Goal: Information Seeking & Learning: Learn about a topic

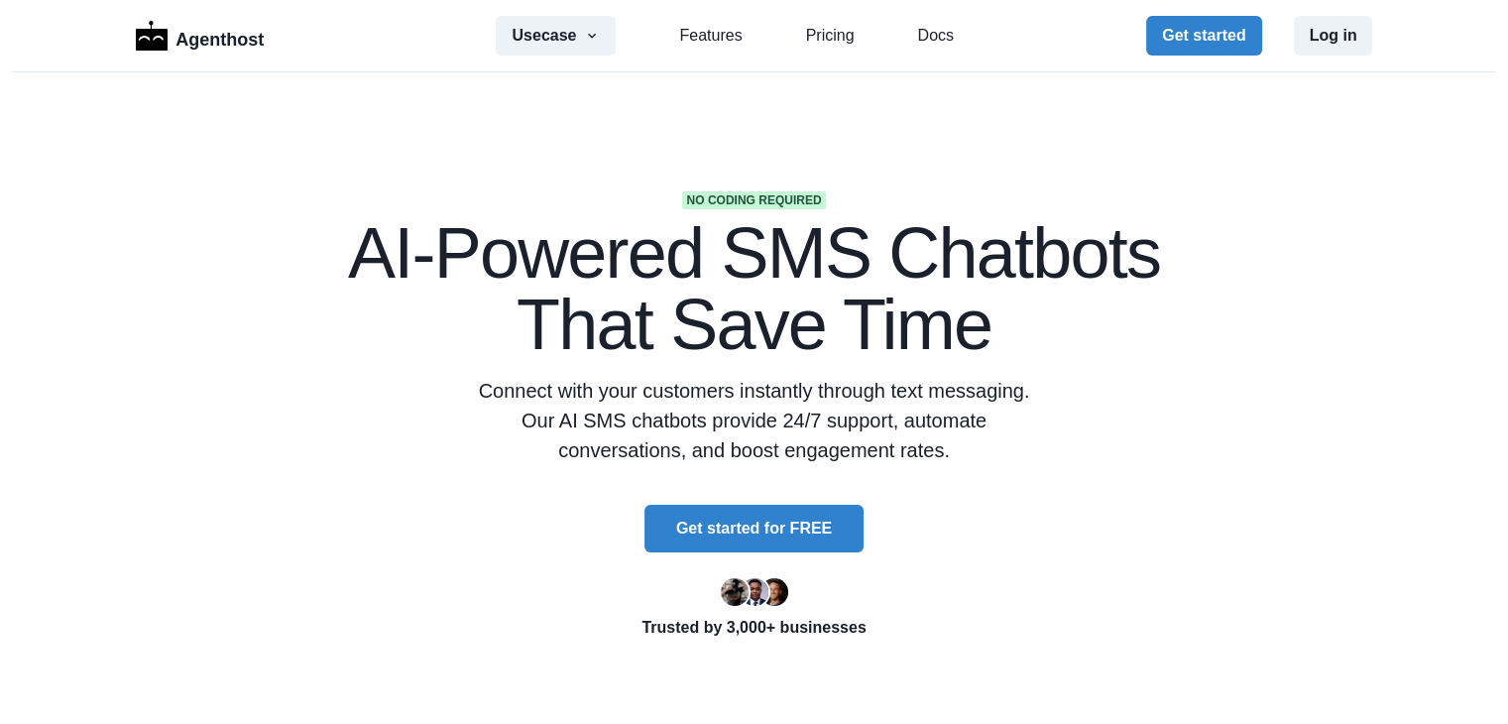
click at [585, 37] on button "Usecase" at bounding box center [556, 36] width 120 height 40
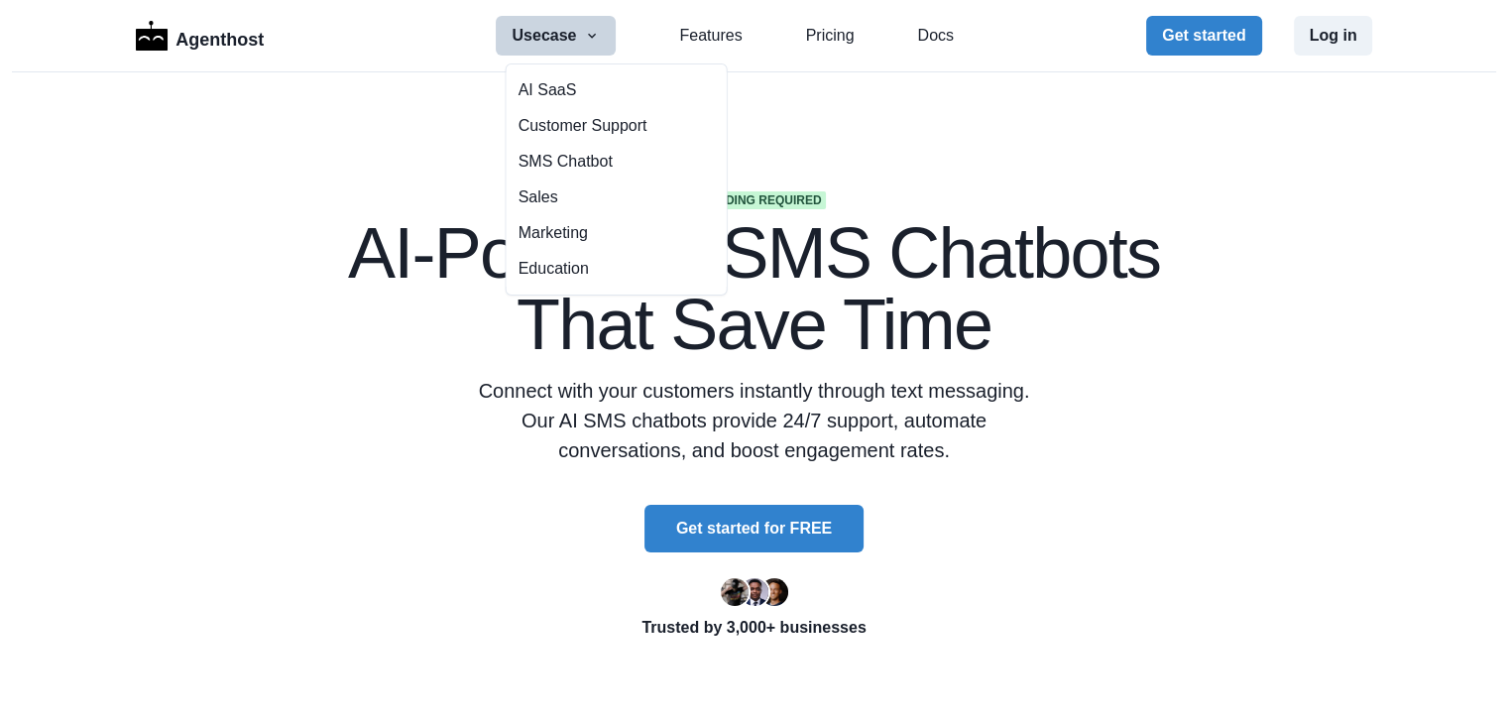
click at [710, 32] on link "Features" at bounding box center [710, 36] width 62 height 24
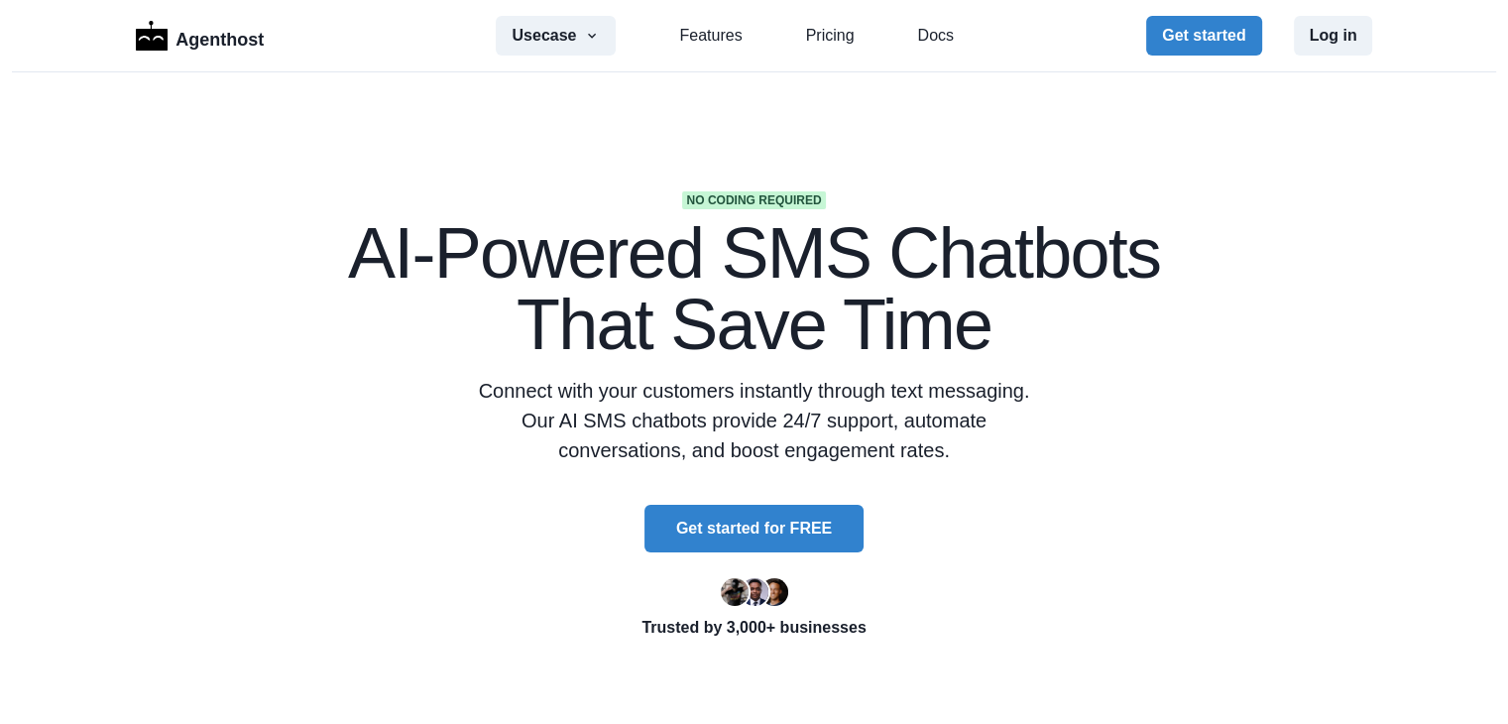
click at [725, 37] on link "Features" at bounding box center [710, 36] width 62 height 24
click at [835, 33] on link "Pricing" at bounding box center [830, 36] width 49 height 24
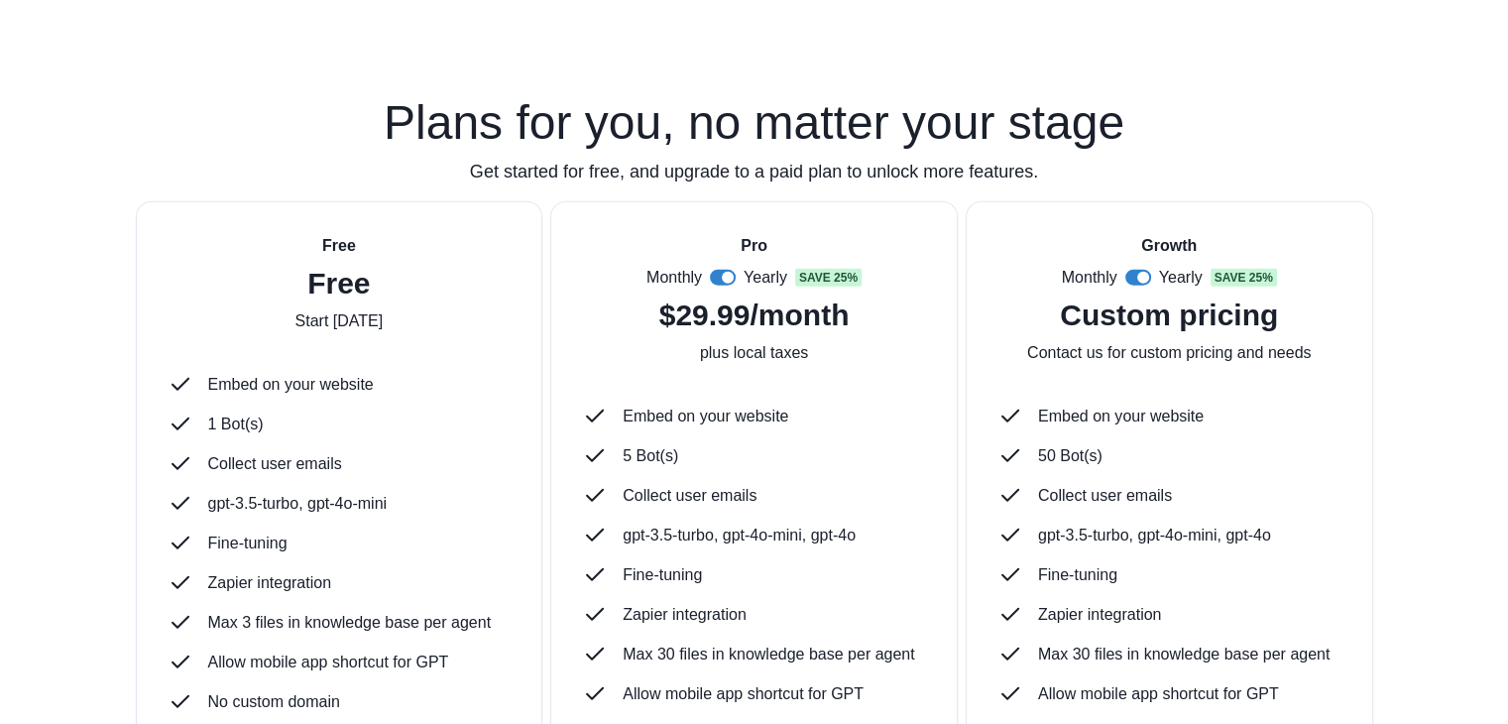
scroll to position [4759, 0]
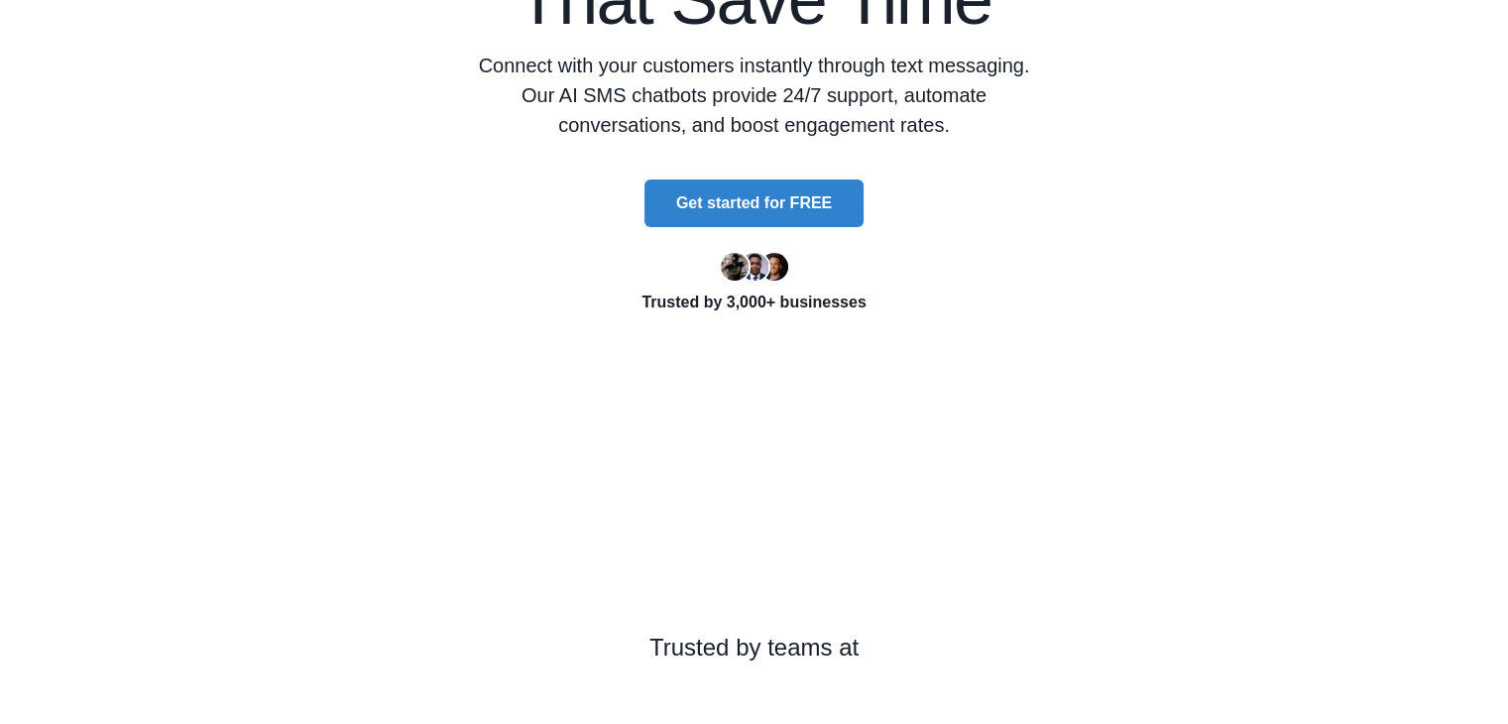
scroll to position [0, 0]
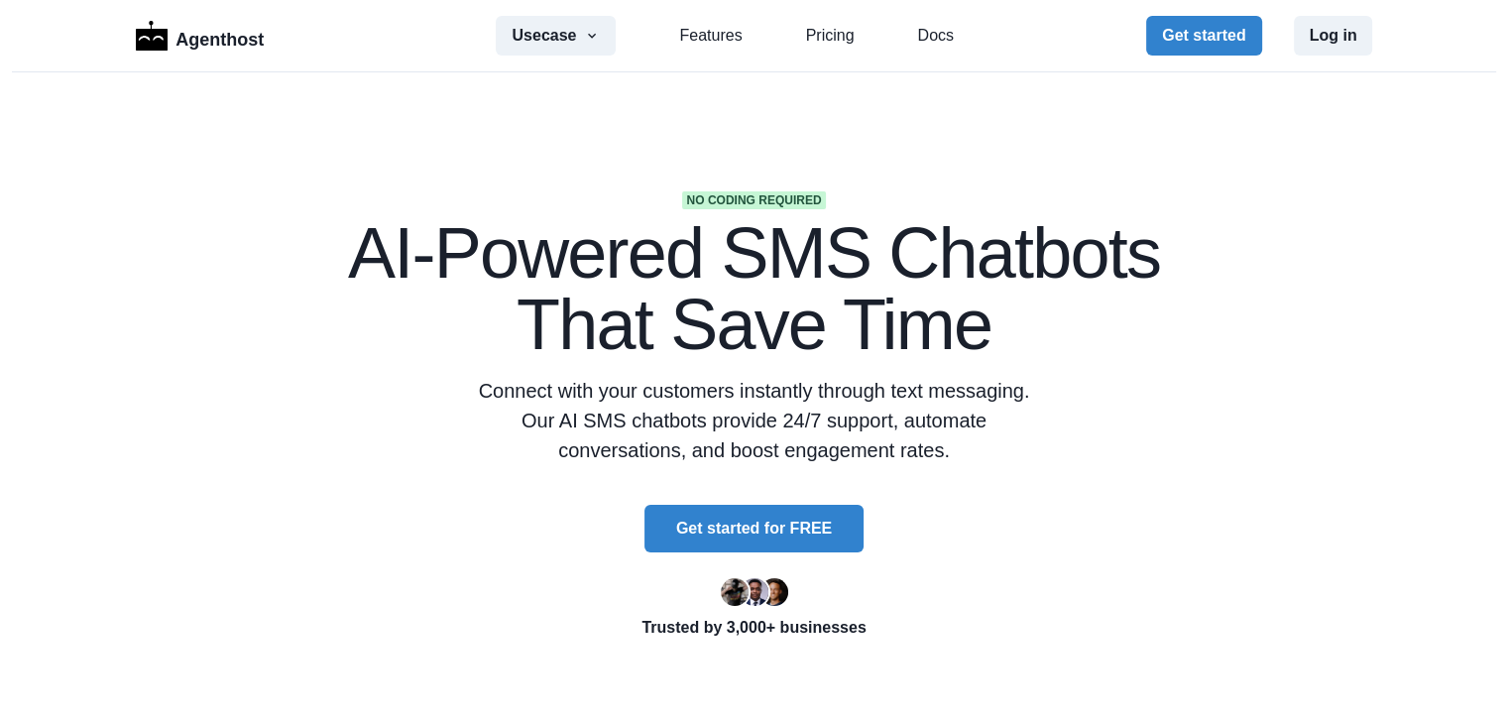
click at [587, 26] on button "Usecase" at bounding box center [556, 36] width 120 height 40
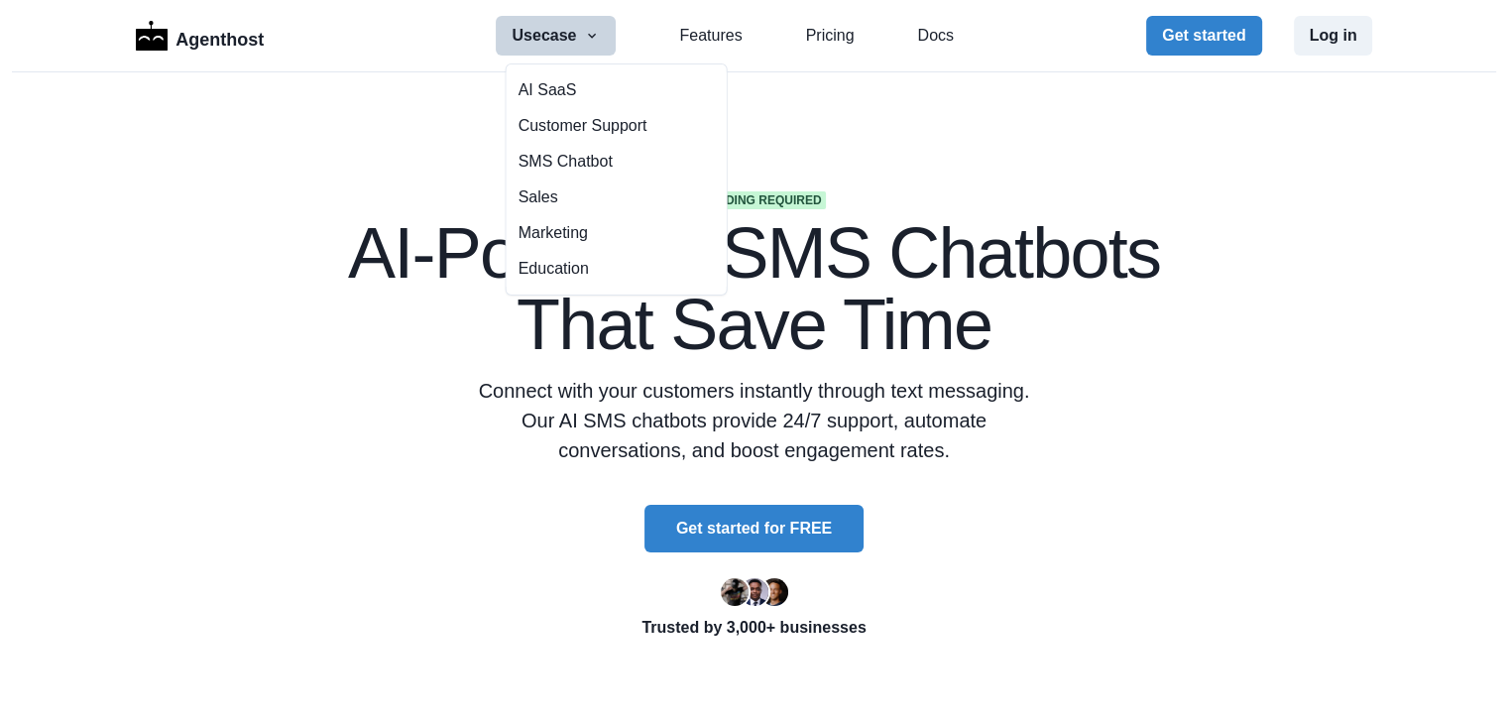
click at [1035, 423] on p "Connect with your customers instantly through text messaging. Our AI SMS chatbo…" at bounding box center [754, 420] width 571 height 89
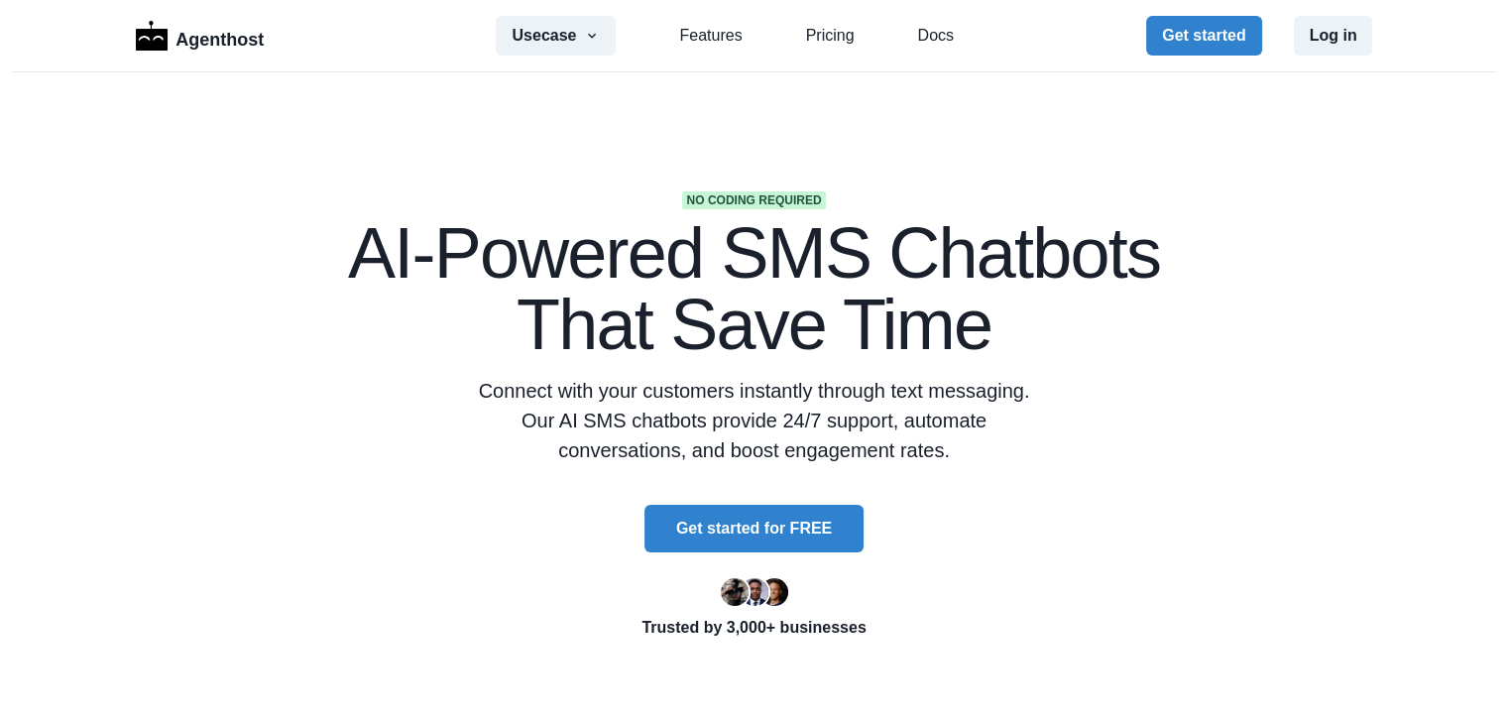
click at [722, 33] on link "Features" at bounding box center [710, 36] width 62 height 24
click at [806, 39] on link "Pricing" at bounding box center [830, 36] width 49 height 24
click at [203, 49] on p "Agenthost" at bounding box center [220, 36] width 88 height 35
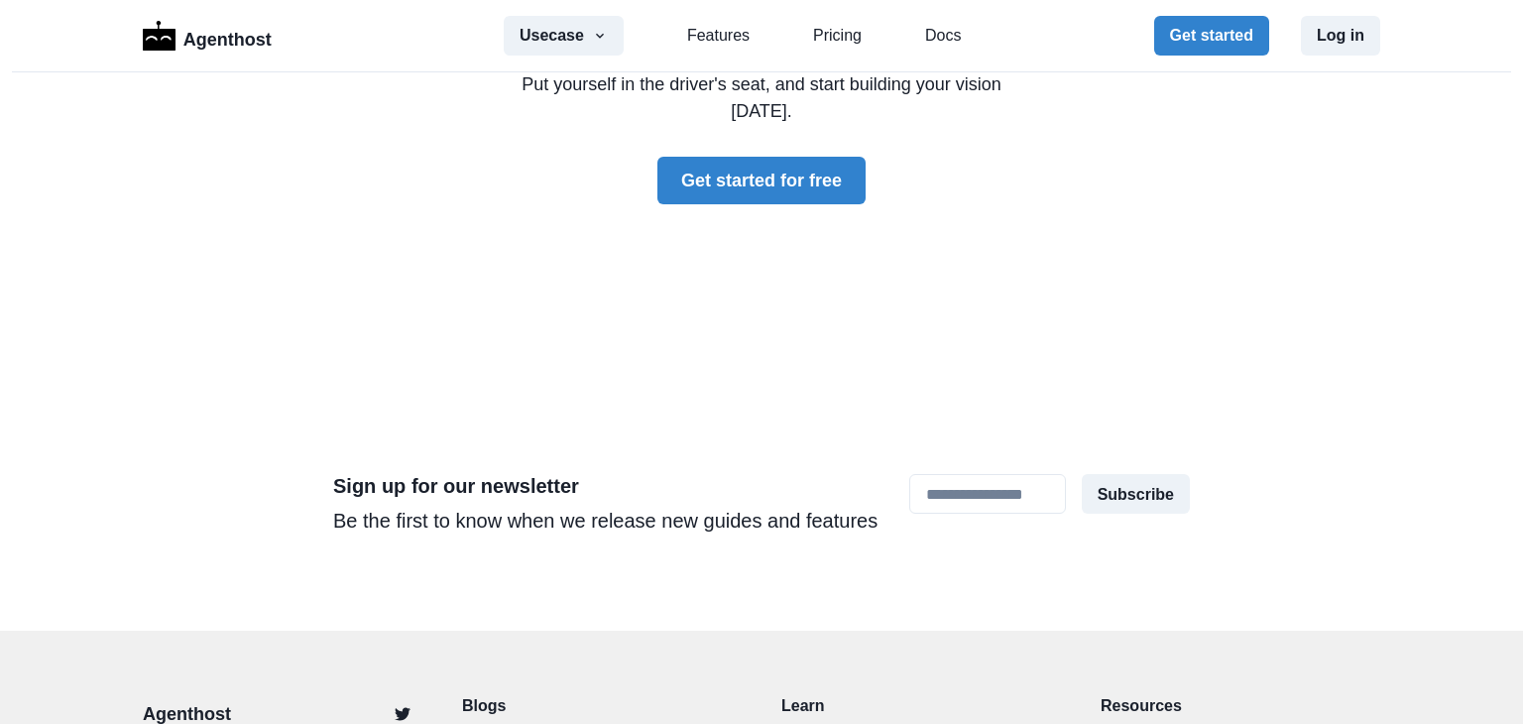
scroll to position [6125, 0]
